Goal: Task Accomplishment & Management: Manage account settings

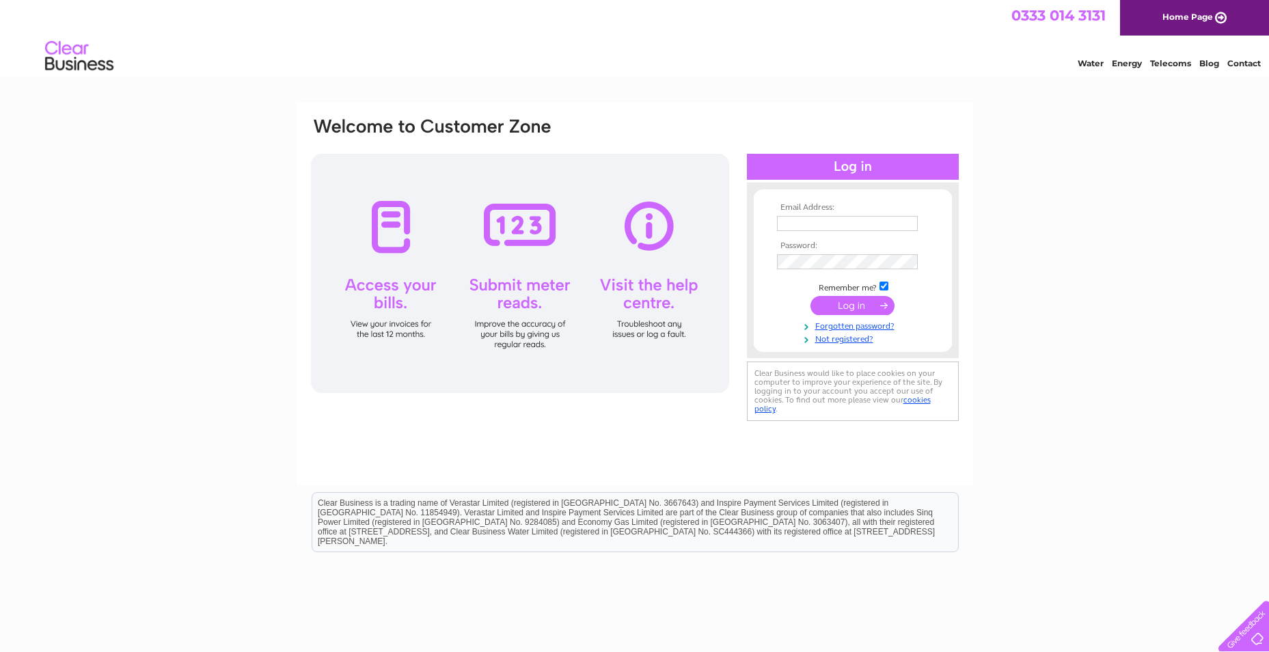
type input "Finance@pkavs.org.uk"
click at [859, 303] on input "submit" at bounding box center [852, 305] width 84 height 19
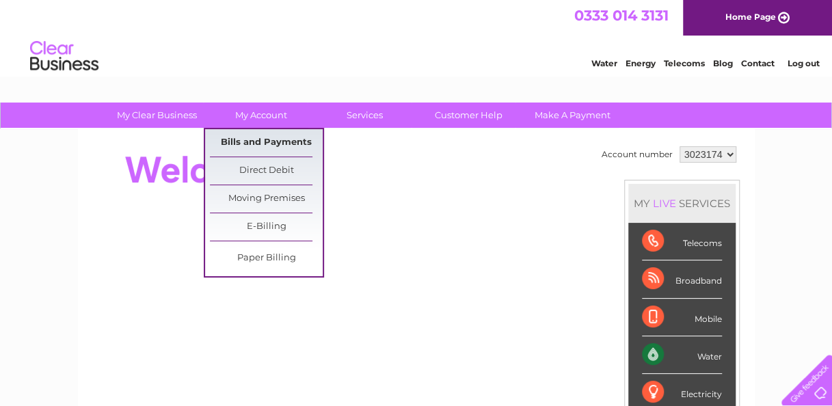
click at [250, 138] on link "Bills and Payments" at bounding box center [266, 142] width 113 height 27
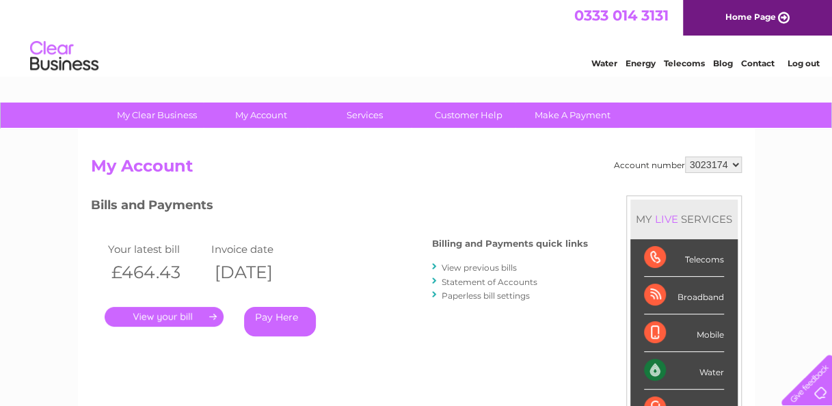
click at [164, 314] on link "." at bounding box center [164, 317] width 119 height 20
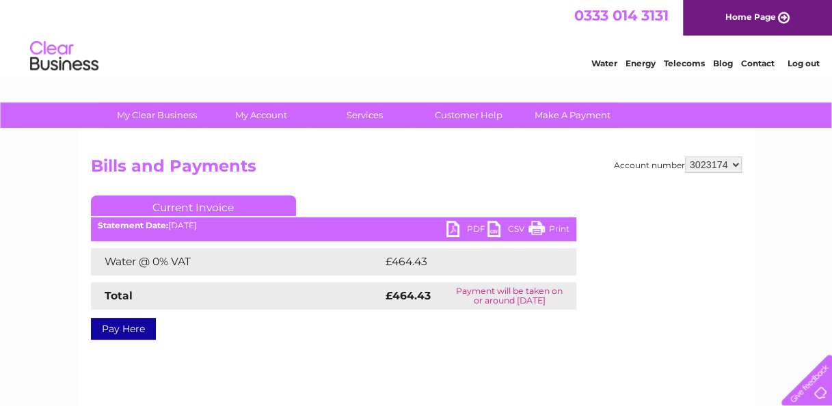
click at [467, 225] on link "PDF" at bounding box center [466, 231] width 41 height 20
